Goal: Book appointment/travel/reservation

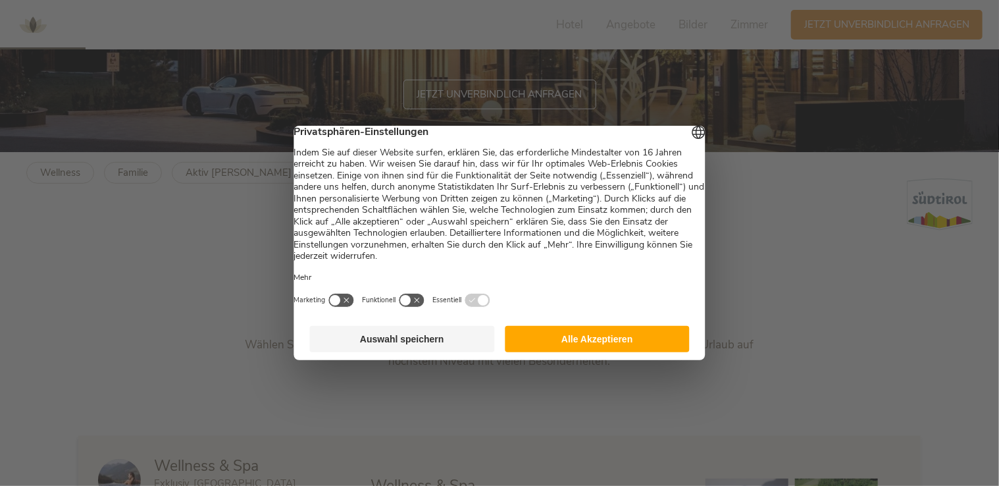
click at [611, 342] on button "Alle Akzeptieren" at bounding box center [597, 339] width 185 height 26
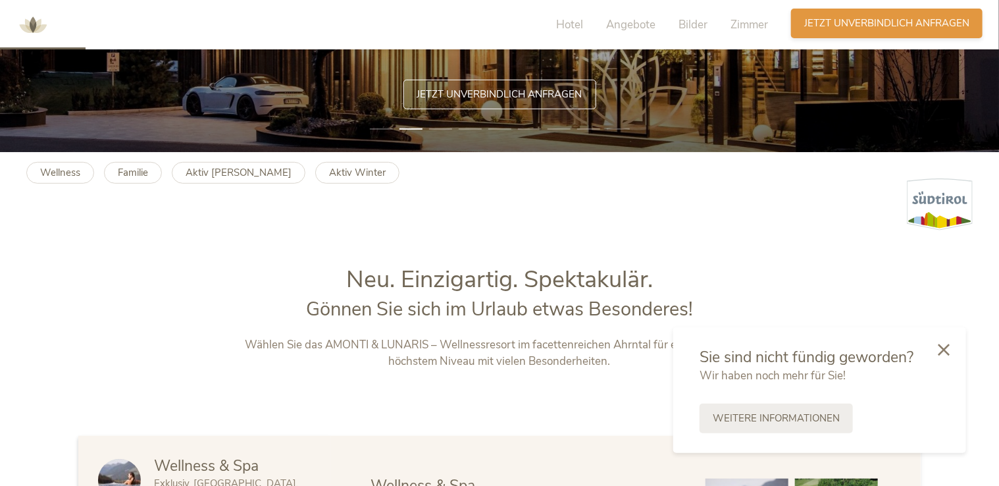
click at [863, 18] on span "Jetzt unverbindlich anfragen" at bounding box center [886, 23] width 165 height 14
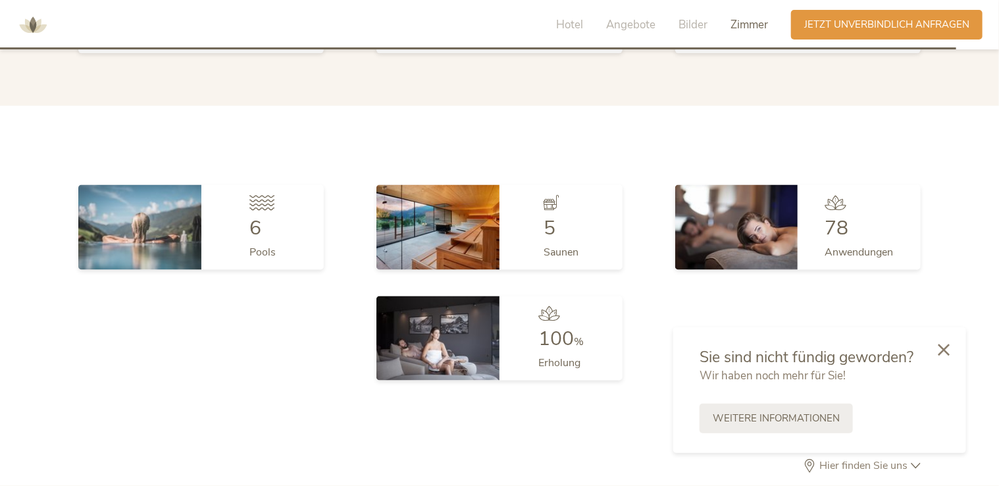
scroll to position [3880, 0]
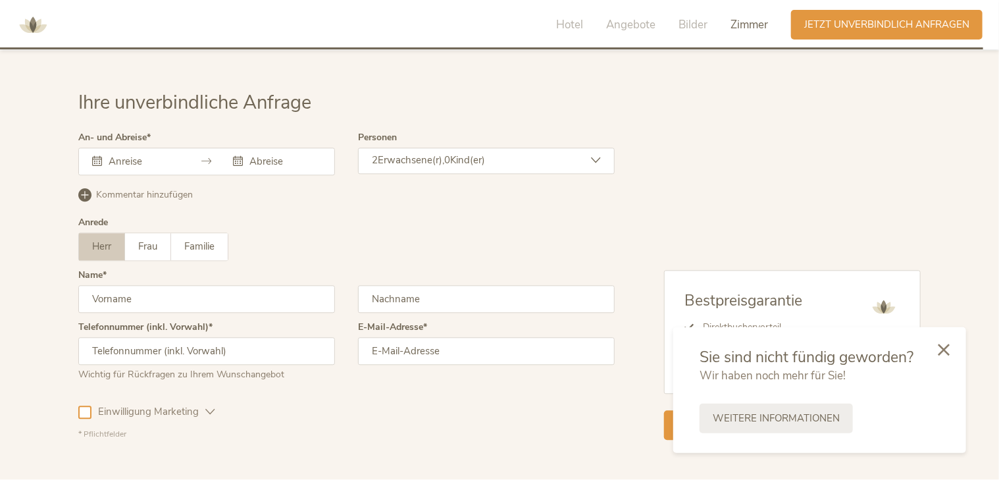
click at [179, 155] on input "text" at bounding box center [142, 161] width 75 height 13
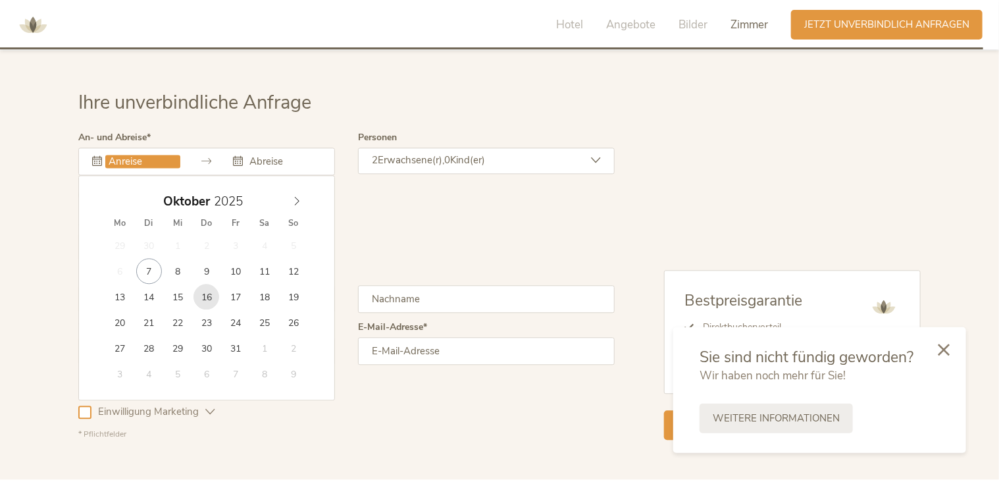
type input "16.10.2025"
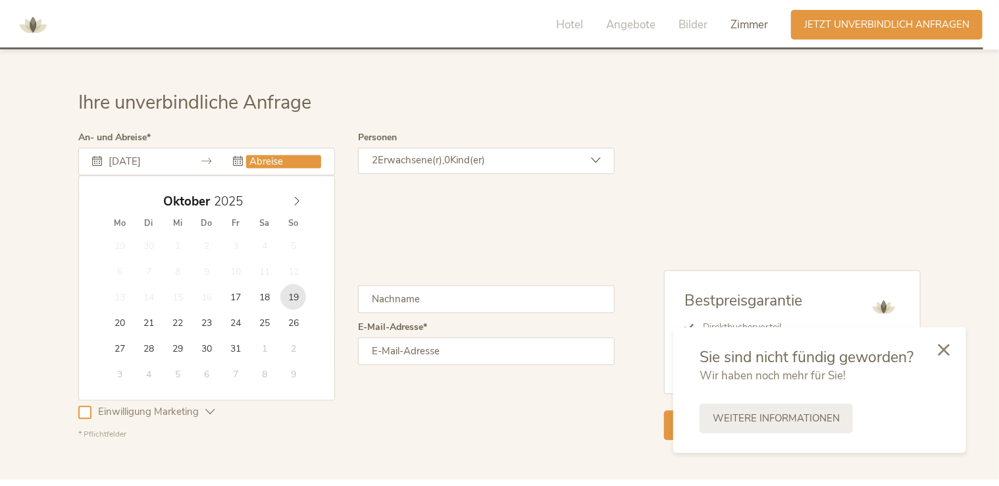
type input "19.10.2025"
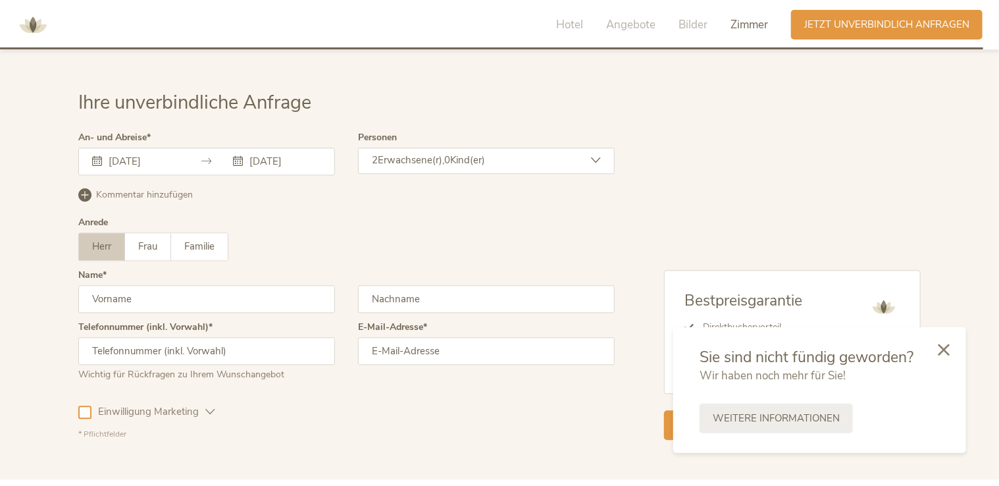
click at [449, 147] on div "2 Erwachsene(r), 0 Kind(er)" at bounding box center [486, 160] width 257 height 26
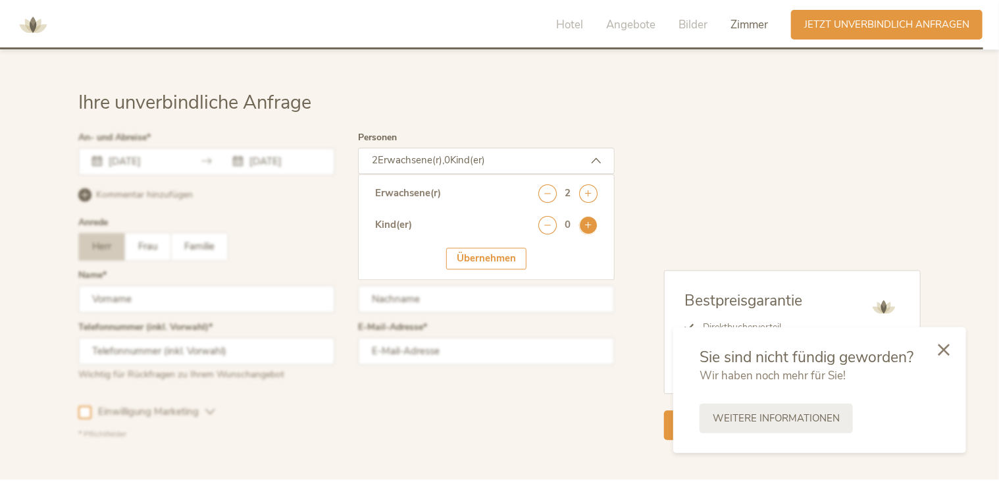
click at [592, 216] on icon at bounding box center [588, 225] width 18 height 18
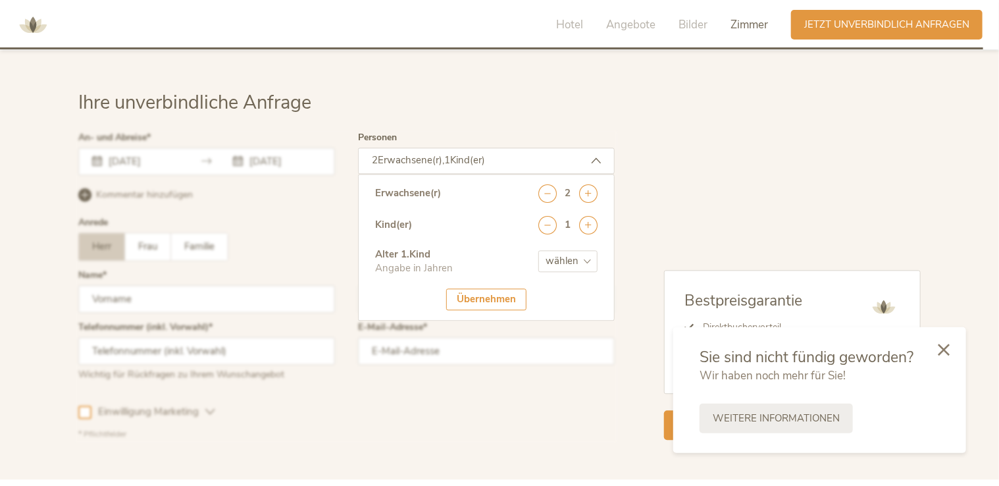
drag, startPoint x: 510, startPoint y: 278, endPoint x: 502, endPoint y: 277, distance: 7.9
click at [510, 288] on div "Übernehmen" at bounding box center [486, 299] width 80 height 22
click at [316, 201] on div at bounding box center [346, 286] width 543 height 313
click at [579, 250] on select "wählen 0 1 2 3 4 5 6 7 8 9 10 11 12 13 14 15 16 17" at bounding box center [567, 261] width 59 height 22
select select "4"
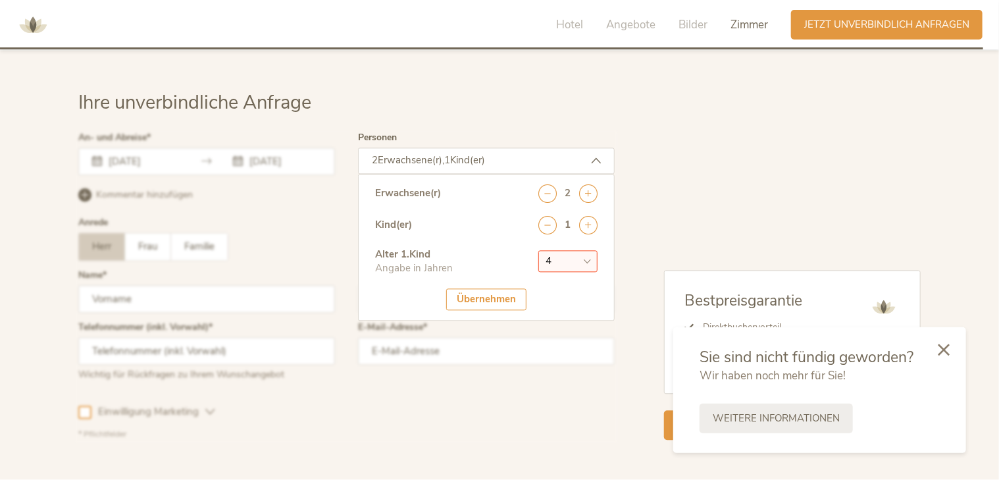
click at [538, 250] on select "wählen 0 1 2 3 4 5 6 7 8 9 10 11 12 13 14 15 16 17" at bounding box center [567, 261] width 59 height 22
click at [735, 239] on div "Bestpreisgarantie Direktbuchervorteil Persönliche Beratung Günstigste Rate Jetz…" at bounding box center [768, 286] width 306 height 307
click at [472, 288] on div "Übernehmen" at bounding box center [486, 299] width 80 height 22
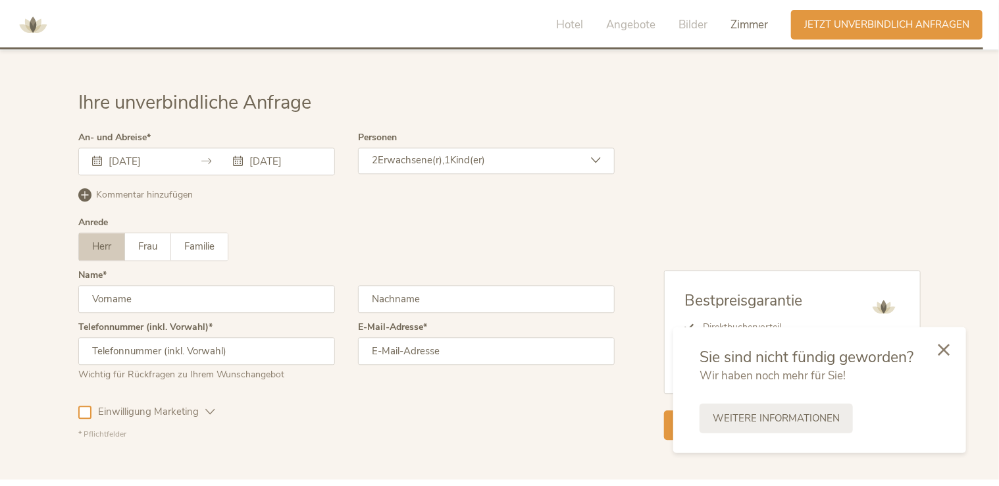
click at [150, 286] on input "text" at bounding box center [206, 299] width 257 height 28
type input "Patrick"
type input "Schreglmann"
type input "+491777990921"
type input "info@schreglmann.de"
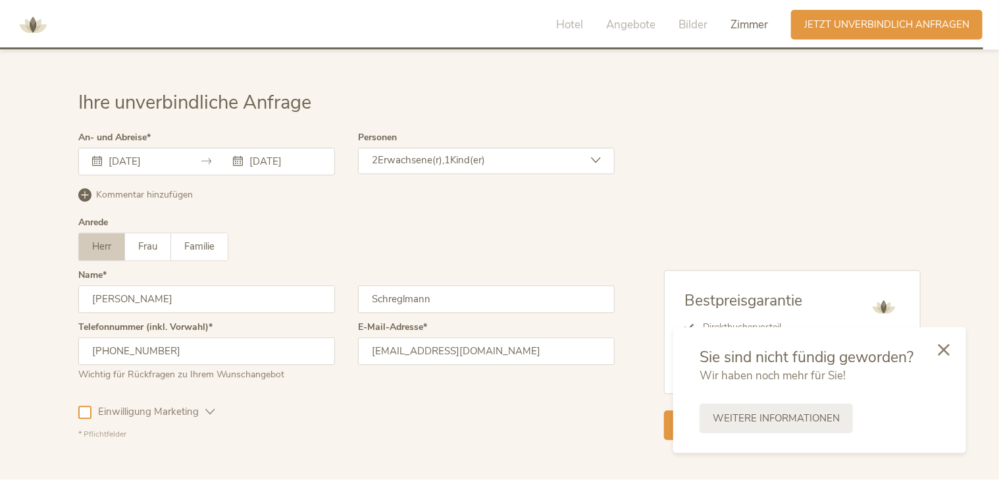
click at [338, 360] on div "Telefonnummer (inkl. Vorwahl) +491777990921 Wichtig für Rückfragen zu Ihrem Wun…" at bounding box center [346, 356] width 536 height 68
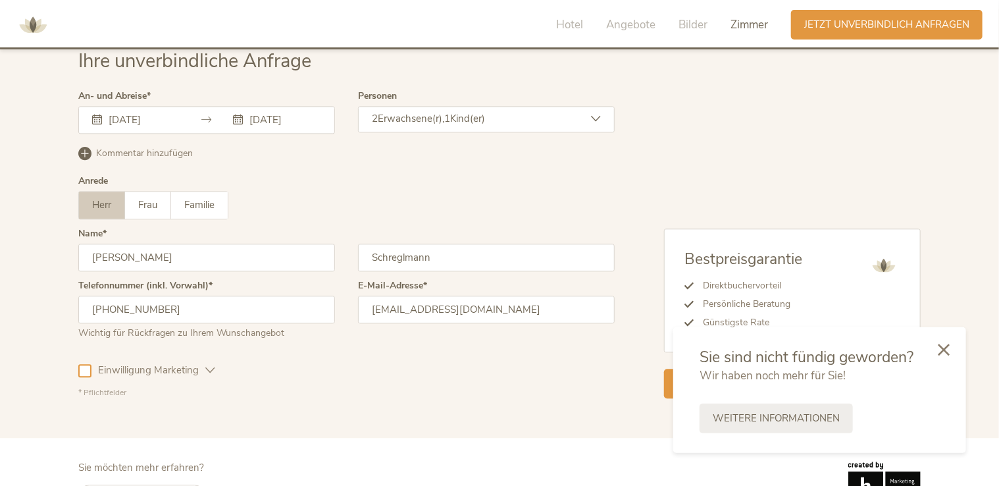
scroll to position [3940, 0]
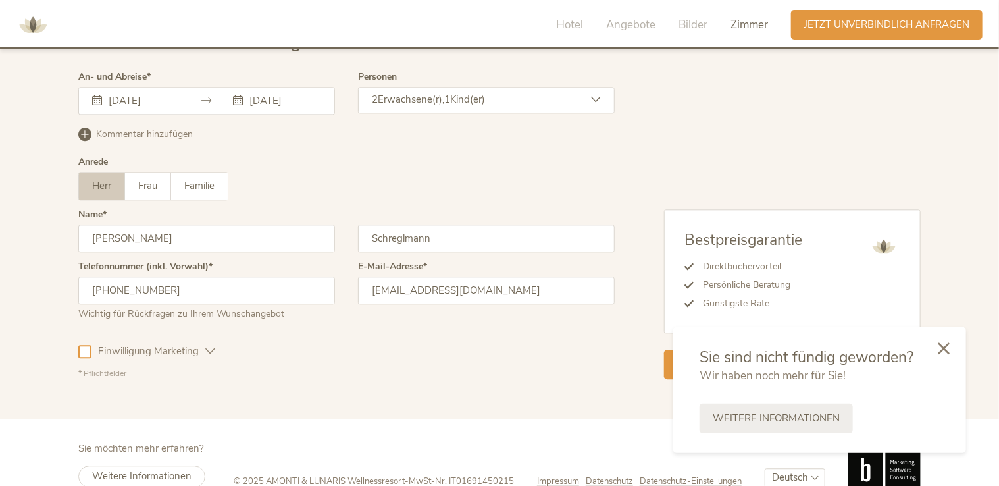
click at [945, 349] on icon at bounding box center [944, 348] width 12 height 12
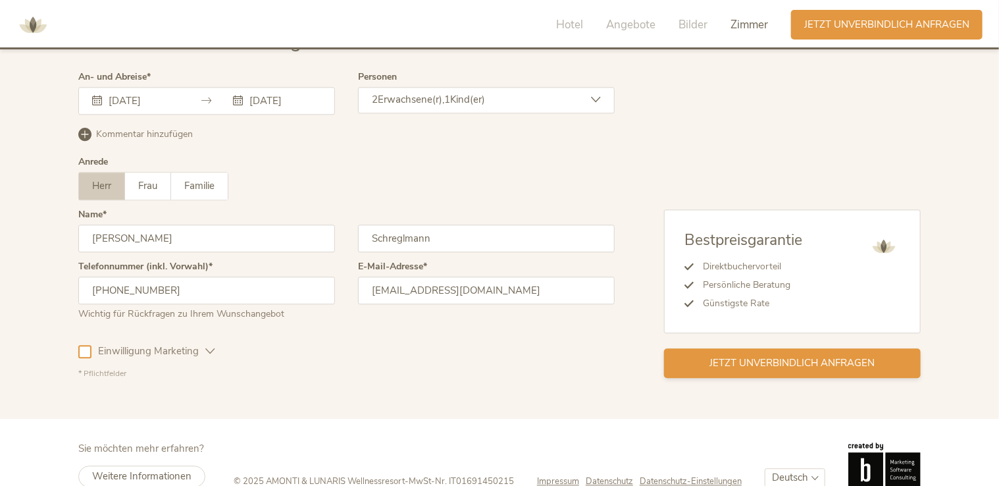
click at [763, 348] on div "Jetzt unverbindlich anfragen" at bounding box center [792, 363] width 257 height 30
